Goal: Check status: Check status

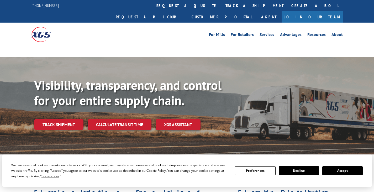
click at [56, 115] on div "Visibility, transparency, and control for your entire supply chain. Track shipm…" at bounding box center [204, 114] width 340 height 73
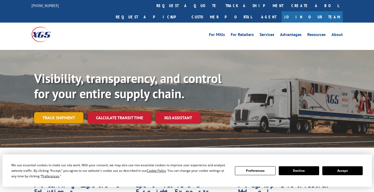
click at [70, 112] on link "Track shipment" at bounding box center [58, 117] width 49 height 11
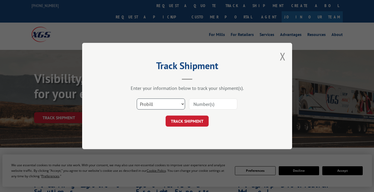
click at [168, 102] on select "Select category... Probill BOL PO" at bounding box center [161, 104] width 48 height 11
select select "bol"
click at [137, 99] on select "Select category... Probill BOL PO" at bounding box center [161, 104] width 48 height 11
click at [205, 105] on input at bounding box center [213, 104] width 48 height 11
paste input "5131903"
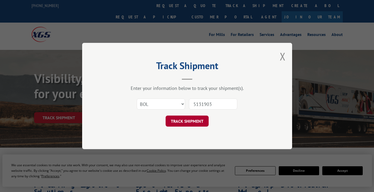
type input "5131903"
click at [188, 119] on button "TRACK SHIPMENT" at bounding box center [187, 121] width 43 height 11
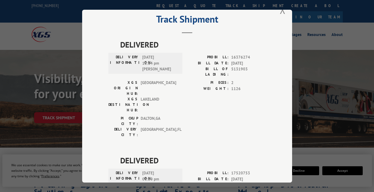
scroll to position [11, 0]
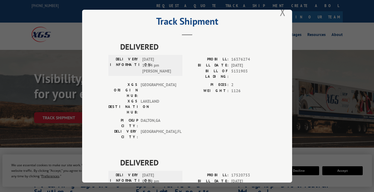
drag, startPoint x: 275, startPoint y: 8, endPoint x: 305, endPoint y: 1, distance: 31.2
click at [292, 6] on div "Track Shipment DELIVERED DELIVERY INFORMATION: [DATE] 12:14 pm [PERSON_NAME]: 1…" at bounding box center [187, 96] width 374 height 192
